Goal: Task Accomplishment & Management: Complete application form

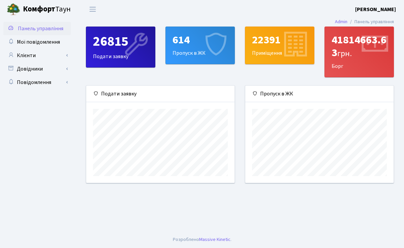
scroll to position [97, 148]
click at [106, 42] on div "26815" at bounding box center [120, 42] width 55 height 16
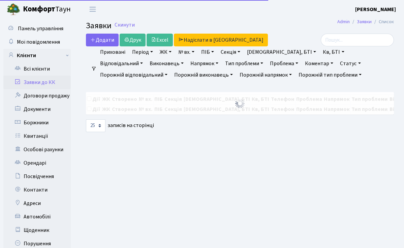
select select "25"
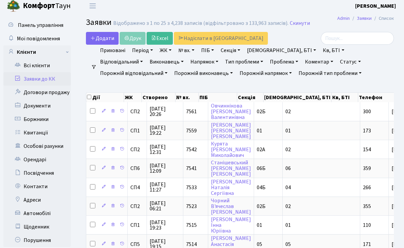
scroll to position [2, 0]
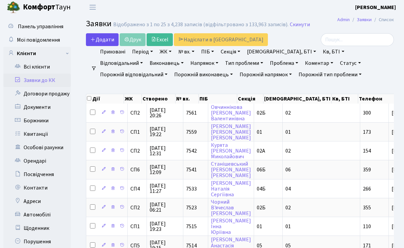
click at [110, 43] on link "Додати" at bounding box center [102, 39] width 33 height 13
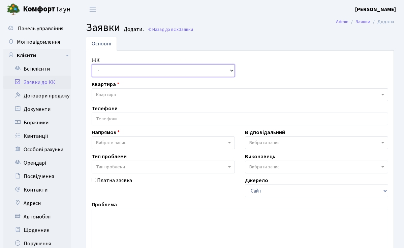
select select "307"
select select
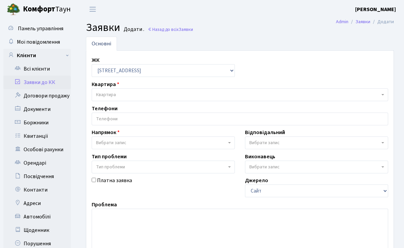
click at [133, 95] on span "Квартира" at bounding box center [237, 95] width 283 height 7
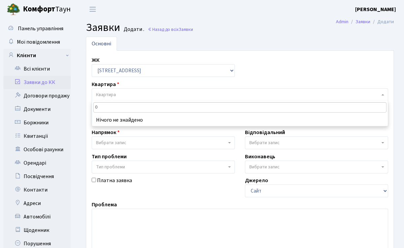
type input "0"
click at [139, 132] on div "Напрямок - Адміністрація Домофон, СКД Ліфт Майстри Сантехніка Економічний відді…" at bounding box center [163, 139] width 153 height 21
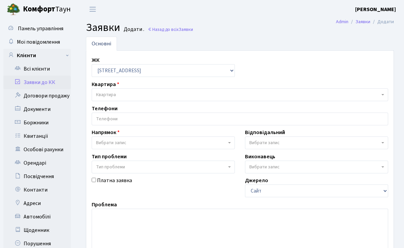
click at [145, 96] on span "Квартира" at bounding box center [237, 95] width 283 height 7
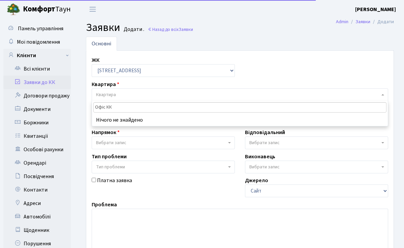
type input "Офіс КК"
click at [145, 96] on span "Квартира" at bounding box center [237, 95] width 283 height 7
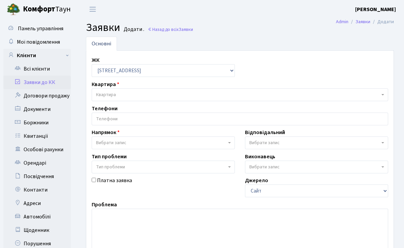
click at [145, 96] on span "Квартира" at bounding box center [237, 95] width 283 height 7
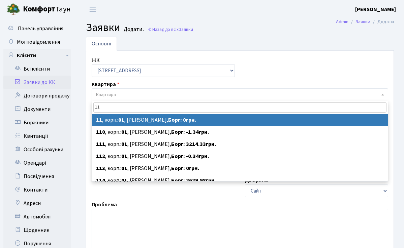
type input "1"
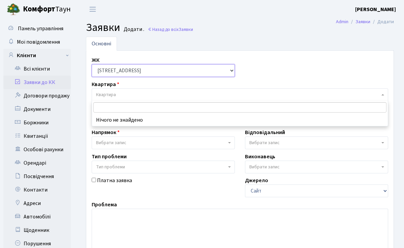
click at [165, 72] on select "- СП1, Столичне шосе, 1 СП2, Столичне шосе, 1А СП3, Столичне шосе, 3 СП4, Столи…" at bounding box center [163, 70] width 143 height 13
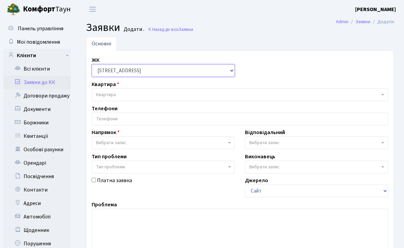
select select "308"
select select
click at [145, 94] on span "Квартира" at bounding box center [237, 95] width 283 height 7
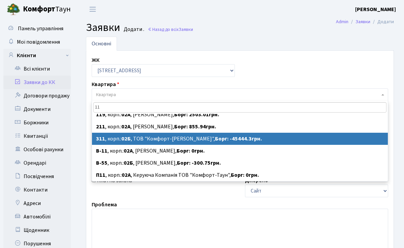
scroll to position [127, 0]
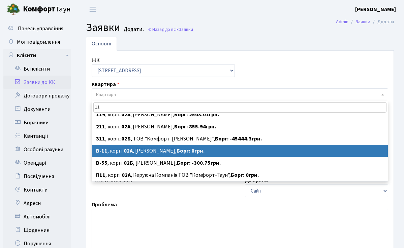
type input "11"
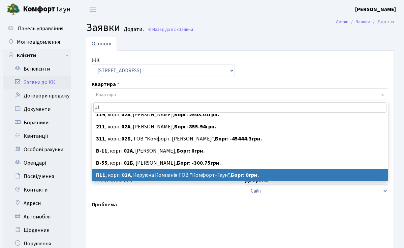
select select
select select "20720"
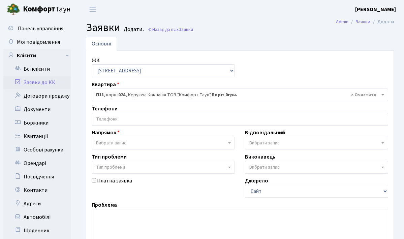
click at [176, 118] on input "search" at bounding box center [240, 119] width 296 height 12
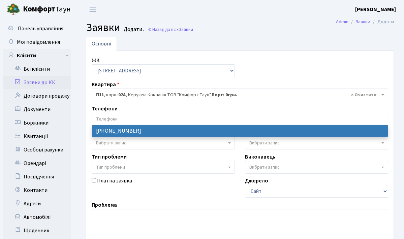
click at [175, 118] on input "search" at bounding box center [240, 119] width 296 height 12
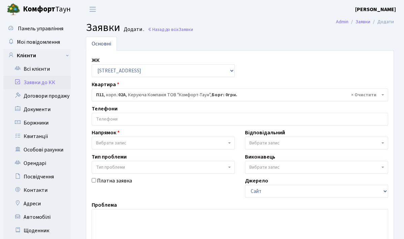
click at [109, 116] on input "search" at bounding box center [240, 119] width 296 height 12
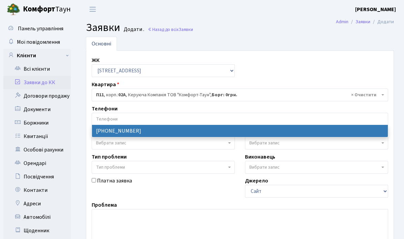
select select "76317"
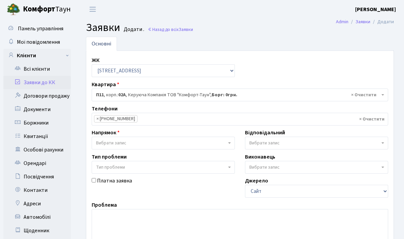
click at [136, 146] on span "Вибрати запис" at bounding box center [161, 143] width 130 height 7
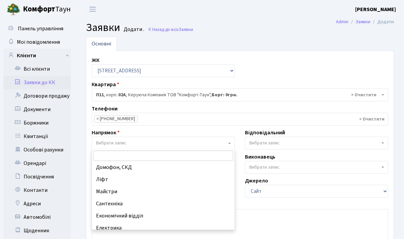
scroll to position [11, 0]
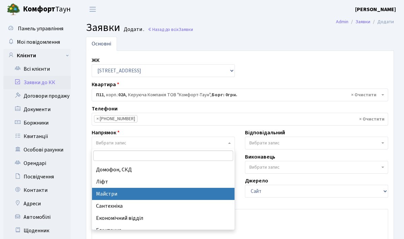
select select "1"
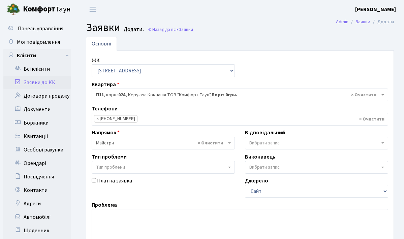
click at [212, 161] on span "Тип проблеми" at bounding box center [163, 167] width 143 height 13
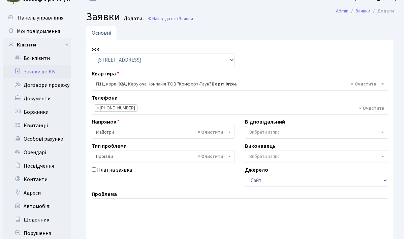
scroll to position [11, 0]
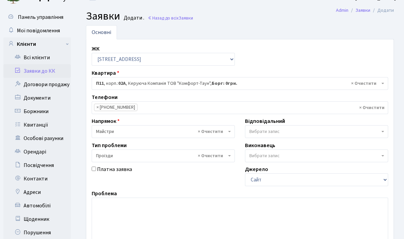
click at [231, 155] on span "× Проїзди" at bounding box center [163, 155] width 143 height 13
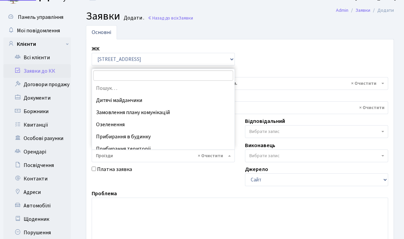
scroll to position [30, 0]
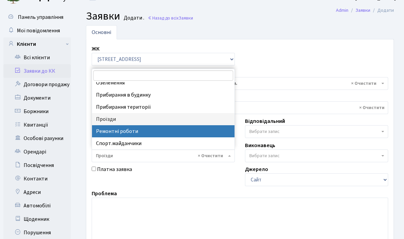
select select "62"
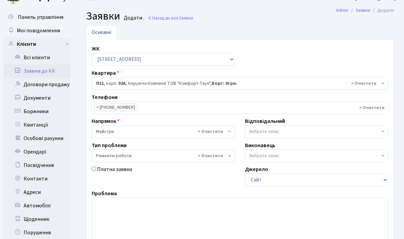
click at [276, 130] on span "Вибрати запис" at bounding box center [264, 131] width 30 height 7
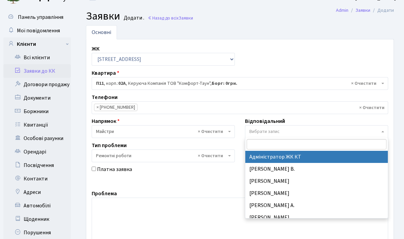
click at [291, 133] on span "Вибрати запис" at bounding box center [314, 131] width 130 height 7
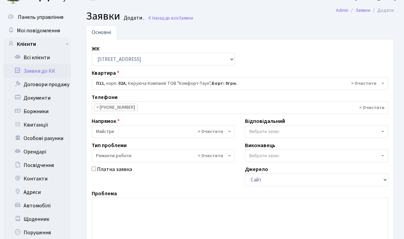
click at [291, 133] on span "Вибрати запис" at bounding box center [314, 131] width 130 height 7
click at [290, 134] on span "Вибрати запис" at bounding box center [314, 131] width 130 height 7
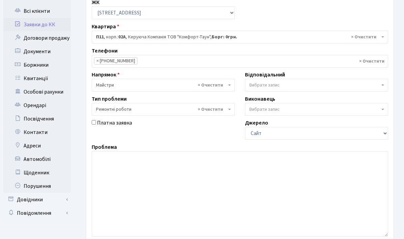
scroll to position [60, 0]
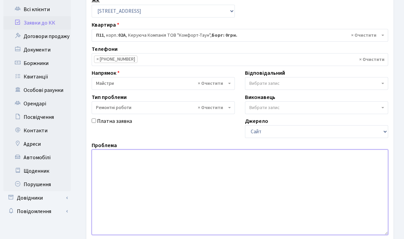
click at [205, 172] on textarea at bounding box center [240, 192] width 296 height 86
paste textarea "рекламна конструкція з інтегрованою лавкою»."
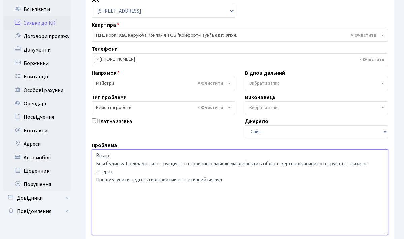
click at [101, 157] on textarea "Вітаю! Біля будинку 1 рекламна конструкція з інтегрованою лавкою маєдефекти в о…" at bounding box center [240, 192] width 296 height 86
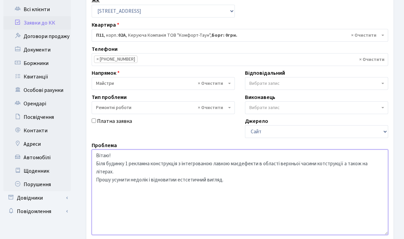
click at [101, 157] on textarea "Вітаю! Біля будинку 1 рекламна конструкція з інтегрованою лавкою маєдефекти в о…" at bounding box center [240, 192] width 296 height 86
click at [95, 156] on textarea "Вітаю! Біля будинку 1 рекламна конструкція з інтегрованою лавкою маєдефекти в о…" at bounding box center [240, 192] width 296 height 86
drag, startPoint x: 96, startPoint y: 155, endPoint x: 229, endPoint y: 178, distance: 135.7
click at [229, 178] on textarea "Вітаю! Біля будинку 1 рекламна конструкція з інтегрованою лавкою маєдефекти в о…" at bounding box center [240, 192] width 296 height 86
paste textarea "№1 рекламна конструкція з інтегрованою лавкою має дефекти у верхній частині кон…"
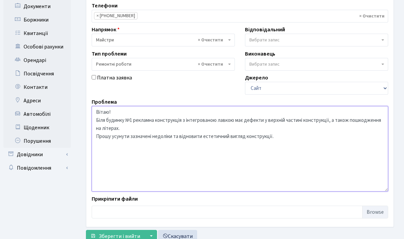
scroll to position [105, 0]
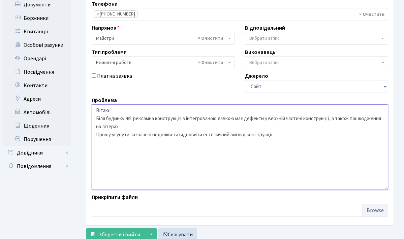
type textarea "Вітаю! Біля будинку №1 рекламна конструкція з інтегрованою лавкою має дефекти у…"
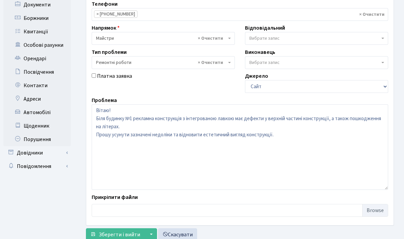
click at [373, 209] on input "file" at bounding box center [240, 210] width 296 height 13
click at [370, 208] on input "file" at bounding box center [240, 210] width 296 height 13
type input "C:\fakepath\photo_2025-09-02 10.22.26.jpeg"
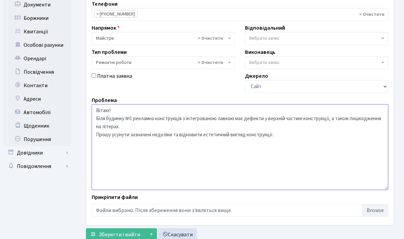
click at [237, 140] on textarea "Вітаю! Біля будинку №1 рекламна конструкція з інтегрованою лавкою має дефекти у…" at bounding box center [240, 147] width 296 height 86
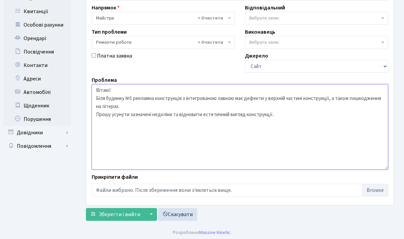
scroll to position [126, 0]
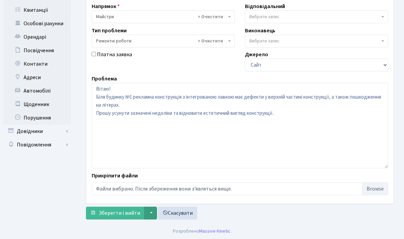
click at [149, 216] on button "▼" at bounding box center [150, 213] width 13 height 13
click at [154, 215] on button "▼" at bounding box center [150, 213] width 13 height 13
click at [169, 198] on button "Зберегти та створити" at bounding box center [194, 199] width 101 height 10
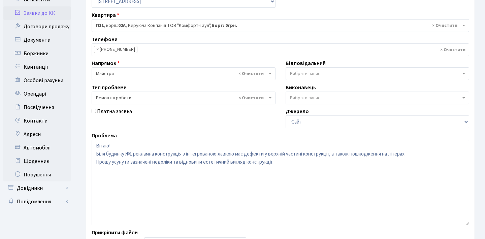
scroll to position [52, 0]
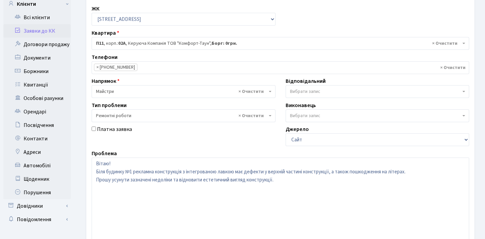
click at [55, 31] on link "Заявки до КК" at bounding box center [36, 30] width 67 height 13
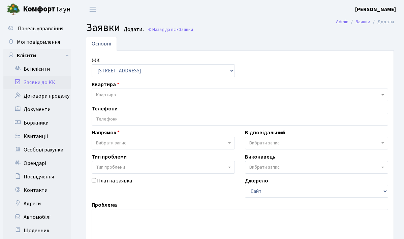
select select "308"
click at [34, 29] on span "Панель управління" at bounding box center [40, 28] width 45 height 7
click at [53, 30] on span "Панель управління" at bounding box center [40, 28] width 45 height 7
click at [54, 8] on b "Комфорт" at bounding box center [39, 9] width 32 height 11
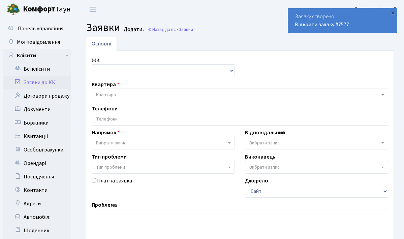
click at [44, 84] on link "Заявки до КК" at bounding box center [36, 82] width 67 height 13
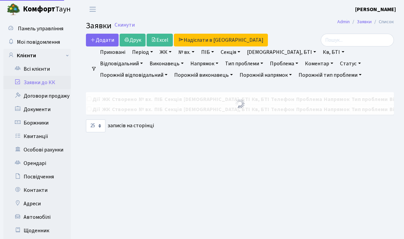
select select "25"
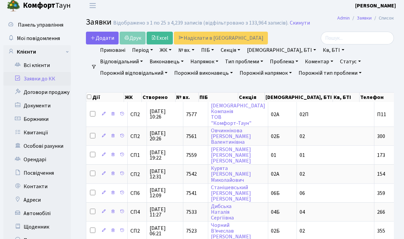
scroll to position [4, 0]
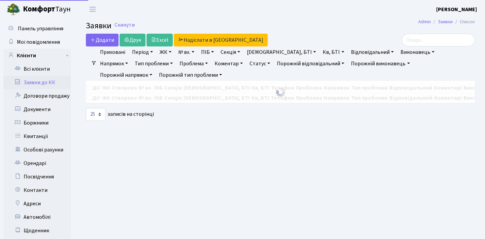
select select "25"
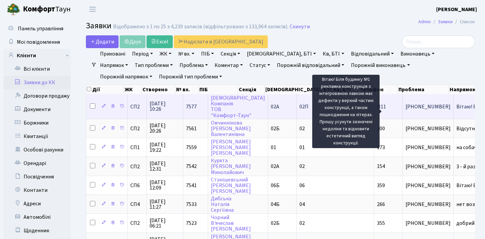
click at [456, 110] on span "Вітаю! Біля бу[...]" at bounding box center [476, 106] width 40 height 7
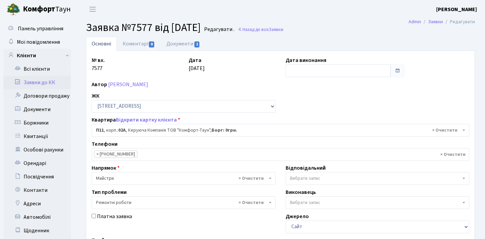
select select "20720"
select select "62"
click at [177, 44] on link "Документи 1" at bounding box center [183, 44] width 45 height 14
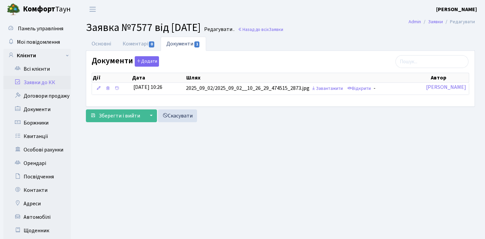
click at [290, 75] on th "Шлях" at bounding box center [307, 77] width 244 height 9
click at [115, 44] on link "Основні" at bounding box center [101, 44] width 31 height 14
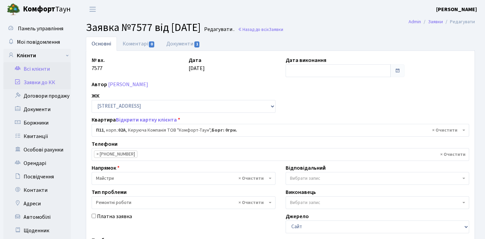
click at [51, 71] on link "Всі клієнти" at bounding box center [36, 68] width 67 height 13
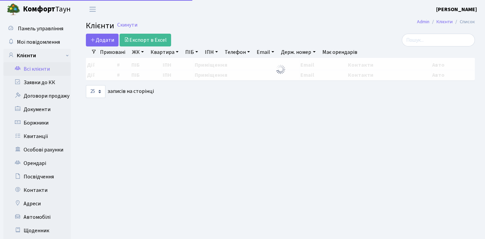
select select "25"
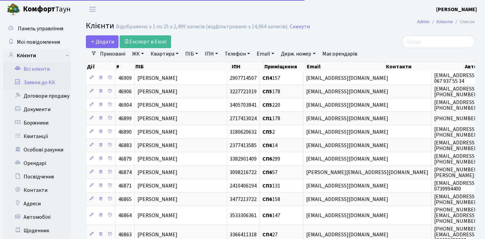
click at [50, 81] on link "Заявки до КК" at bounding box center [36, 82] width 67 height 13
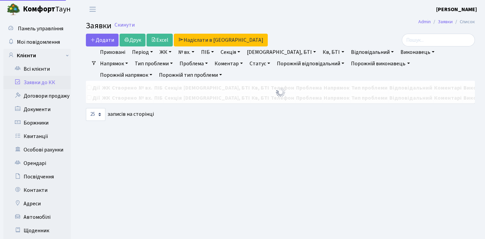
select select "25"
